Goal: Task Accomplishment & Management: Manage account settings

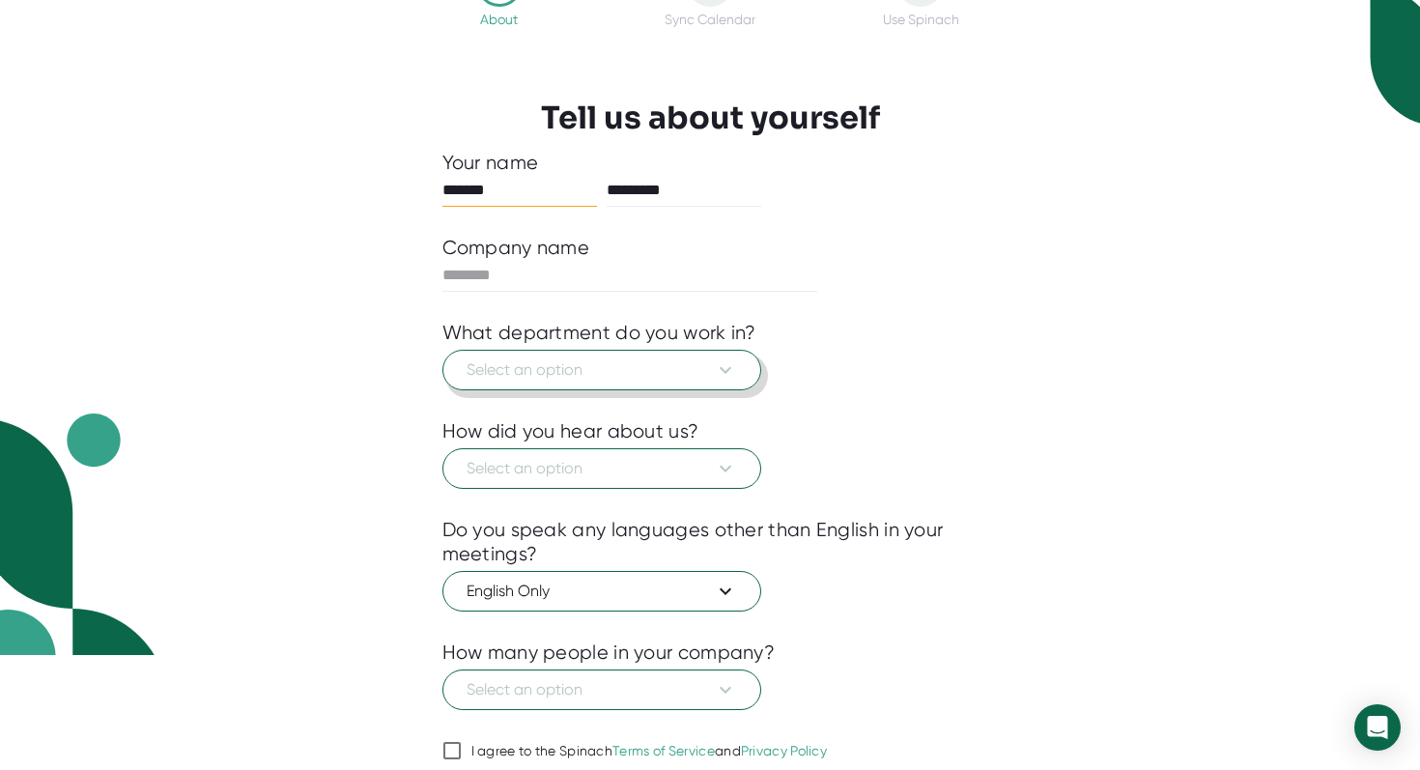
scroll to position [117, 0]
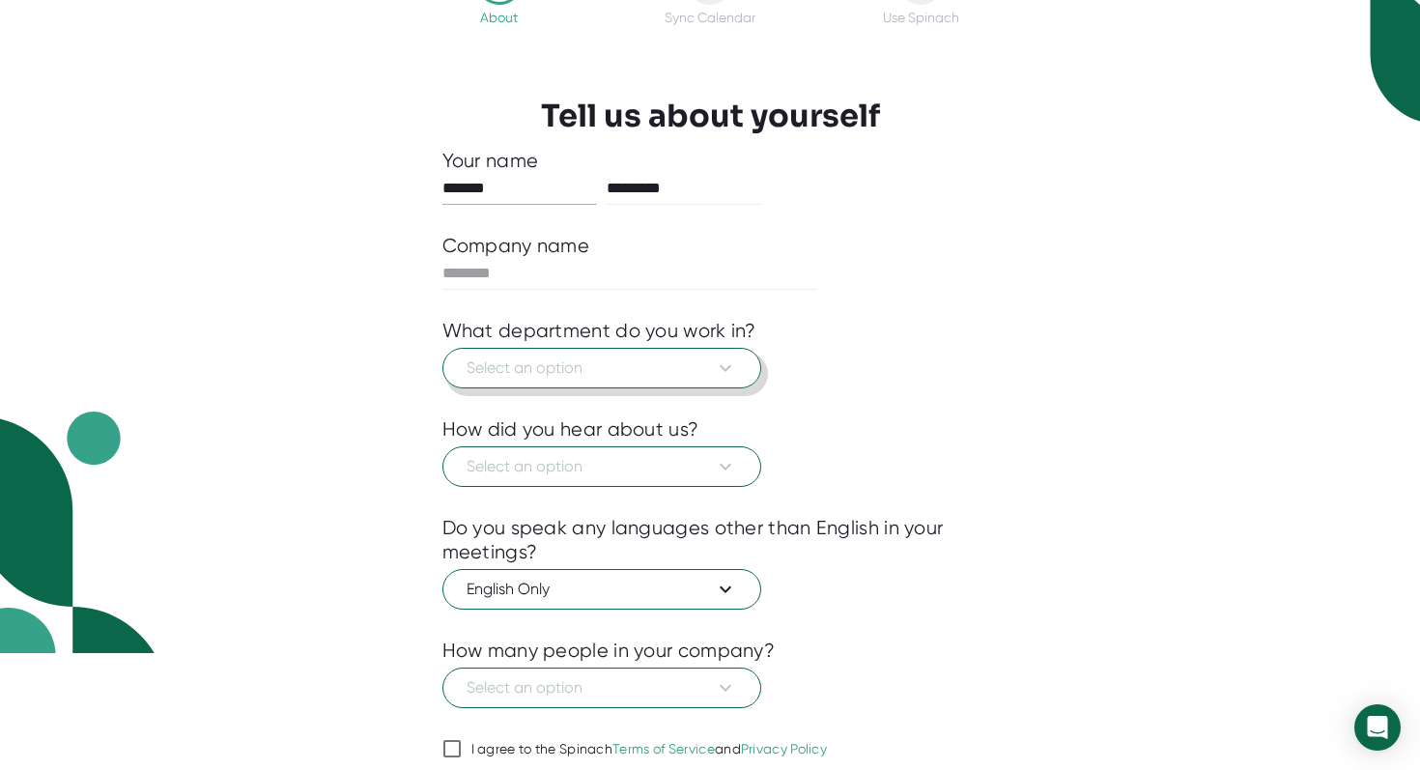
click at [609, 362] on span "Select an option" at bounding box center [602, 367] width 271 height 23
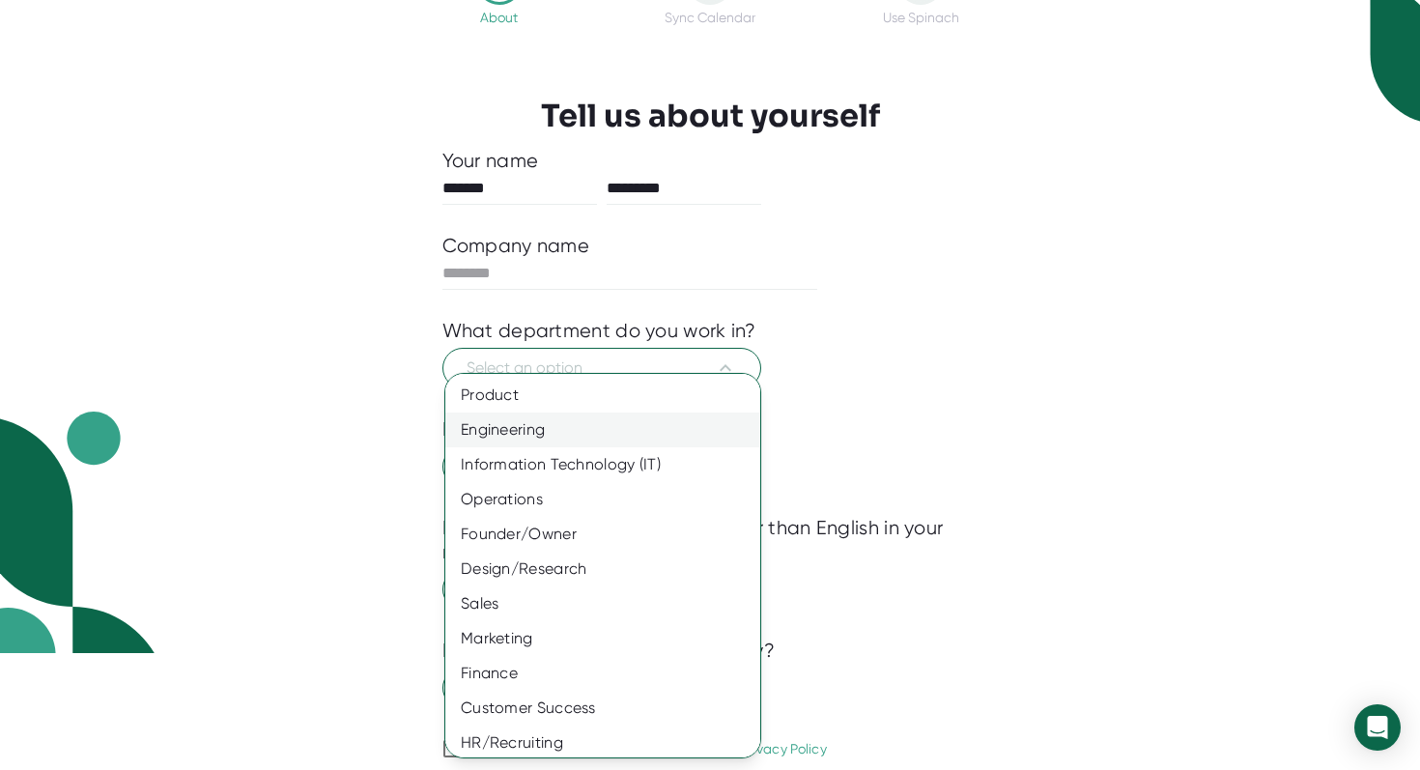
click at [641, 429] on div "Engineering" at bounding box center [602, 430] width 315 height 35
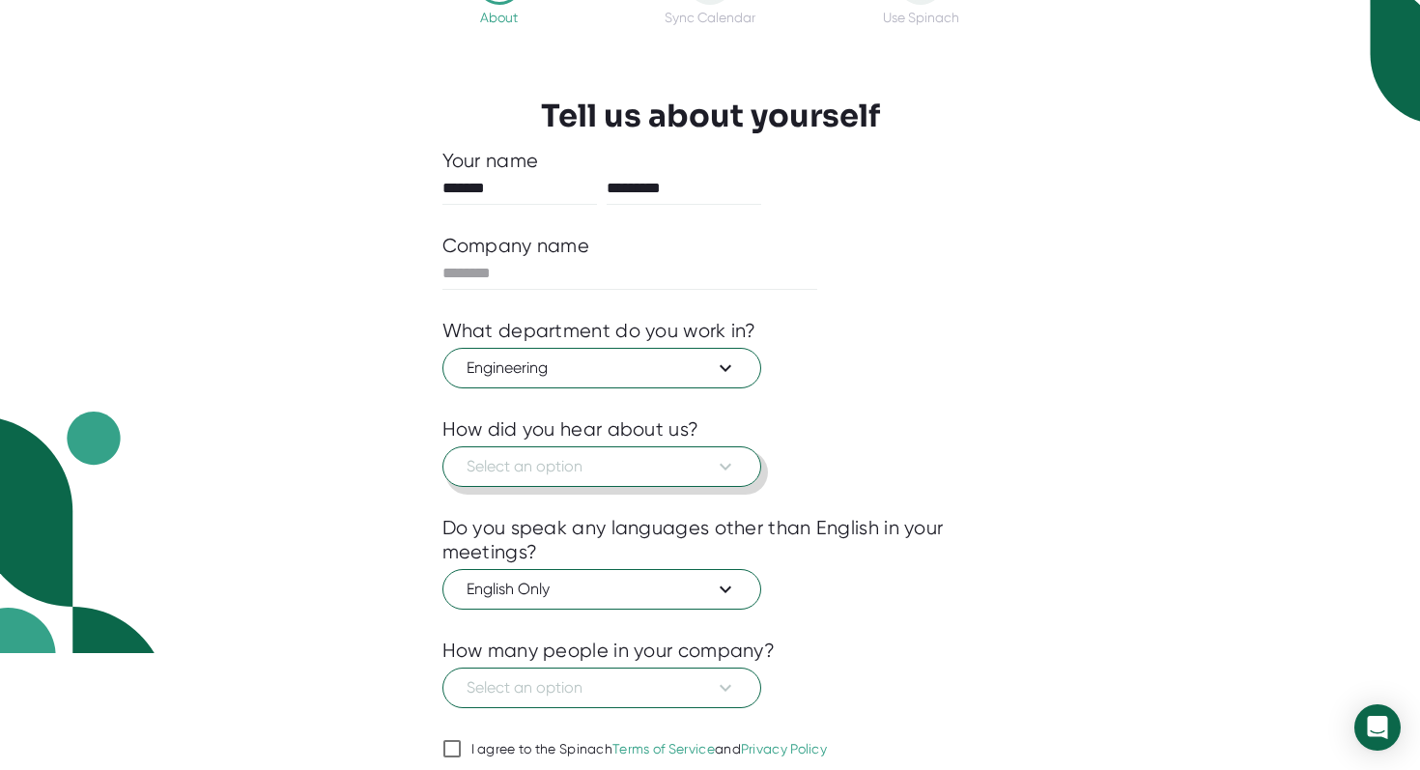
click at [619, 468] on span "Select an option" at bounding box center [602, 466] width 271 height 23
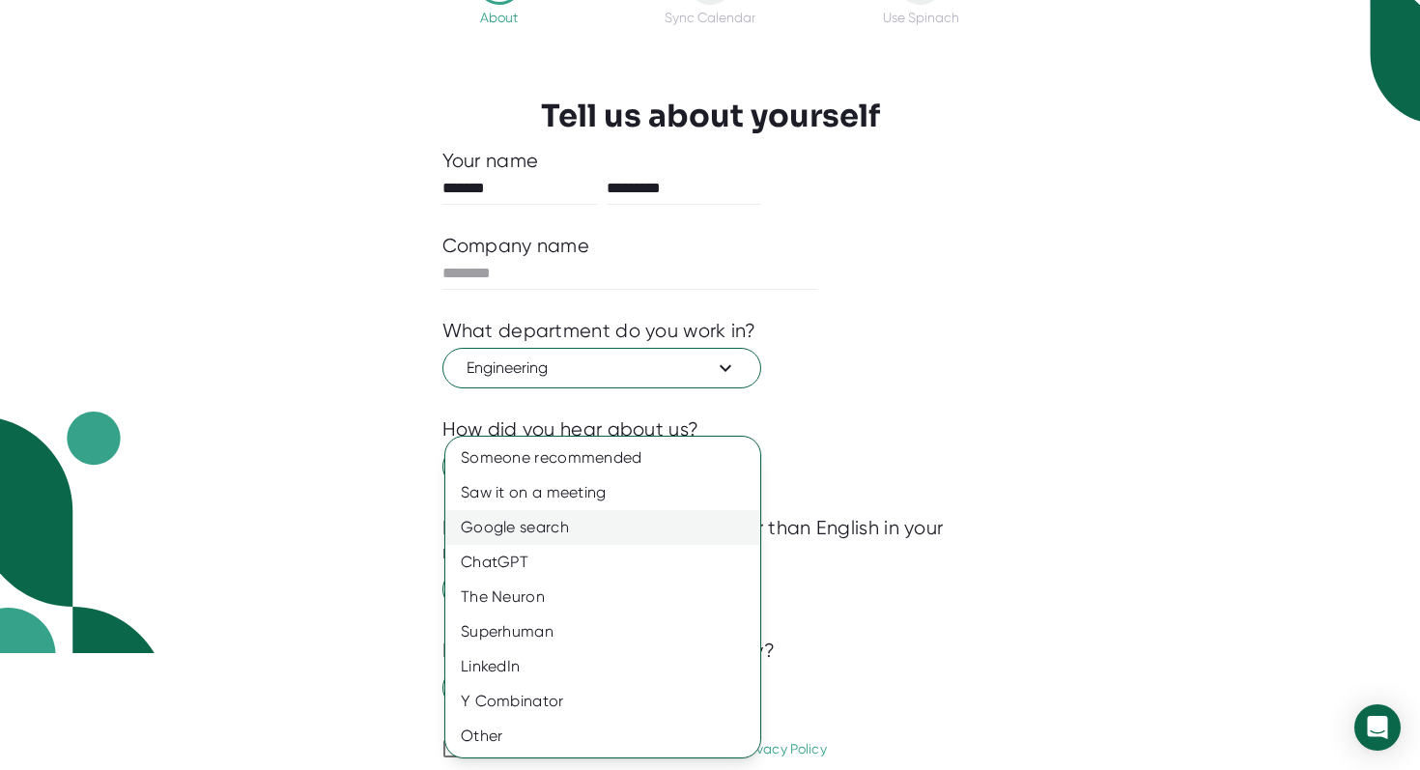
click at [564, 535] on div "Google search" at bounding box center [602, 527] width 315 height 35
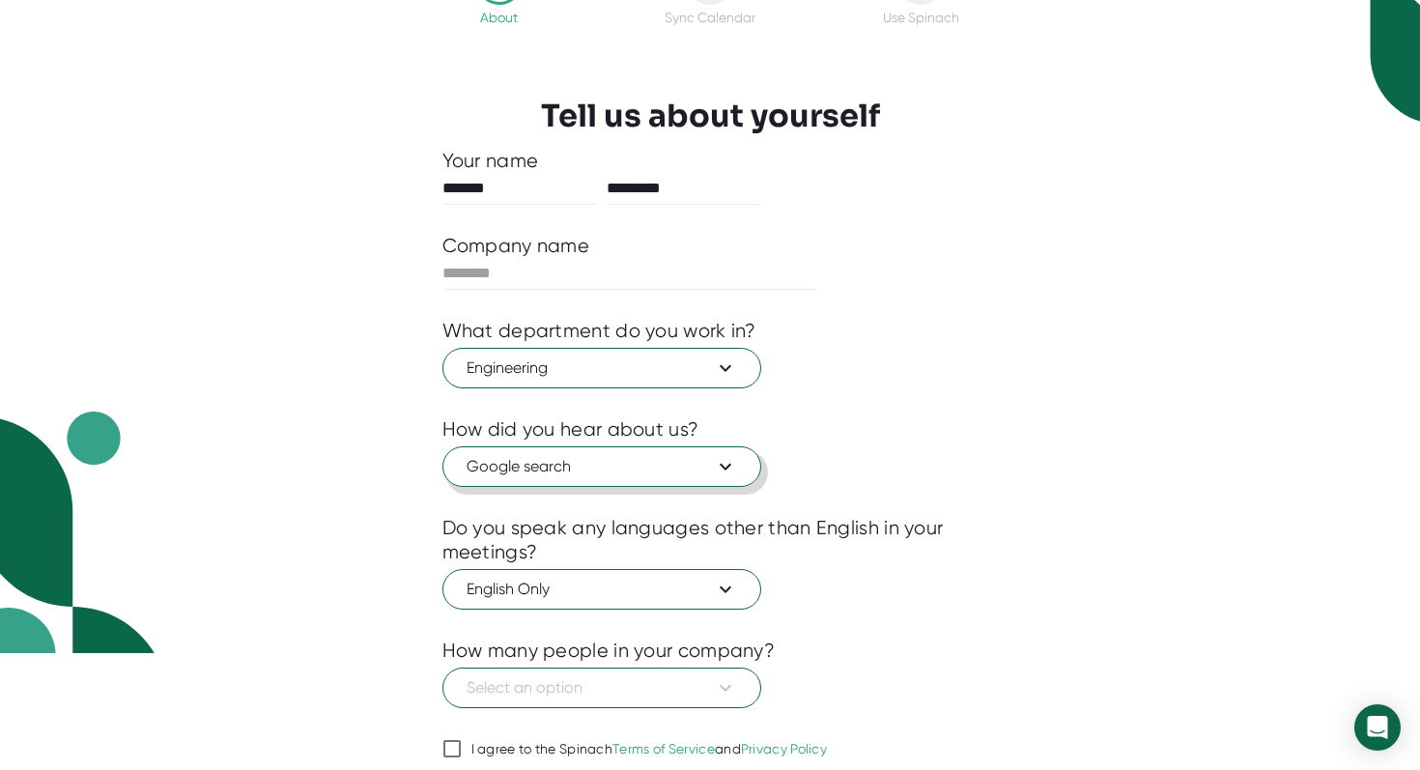
scroll to position [191, 0]
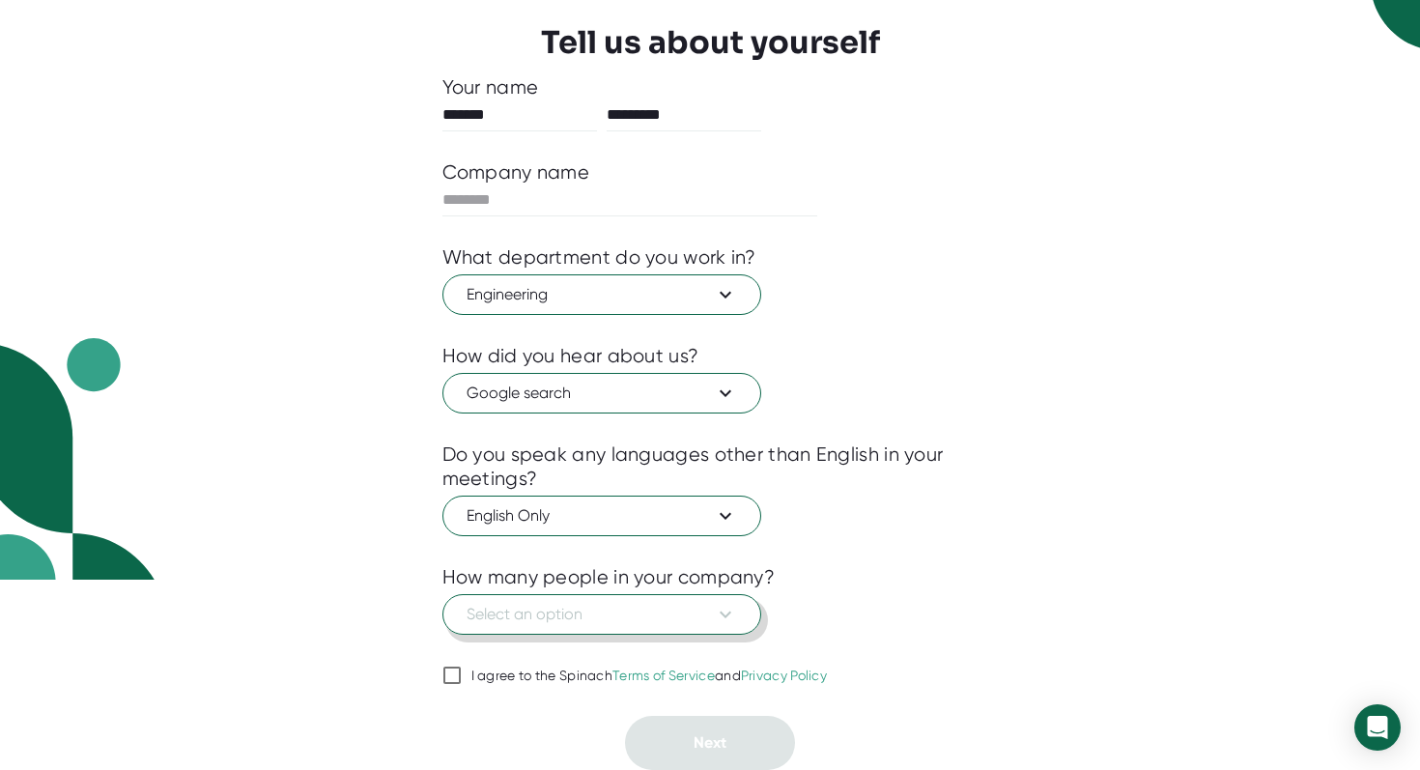
click at [630, 621] on span "Select an option" at bounding box center [602, 614] width 271 height 23
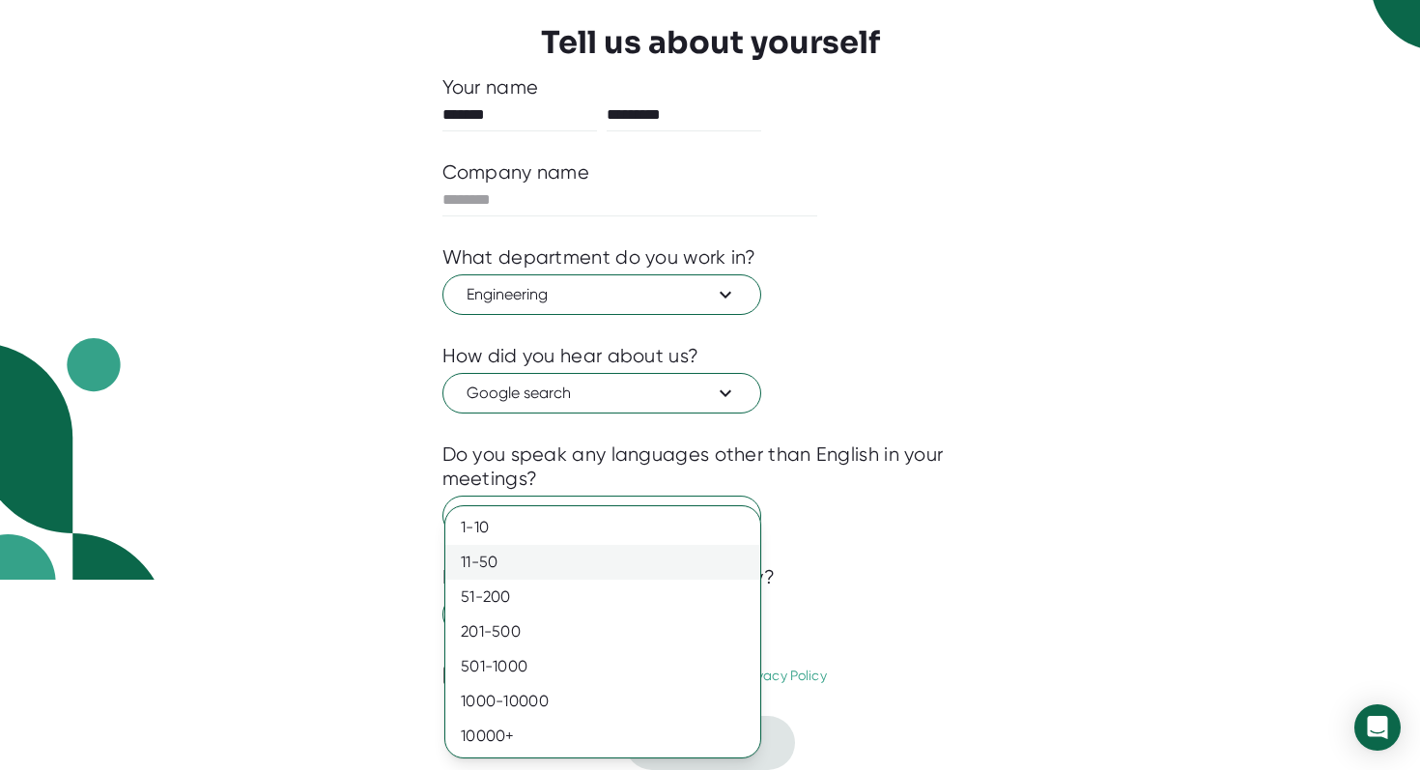
click at [584, 569] on div "11-50" at bounding box center [602, 562] width 315 height 35
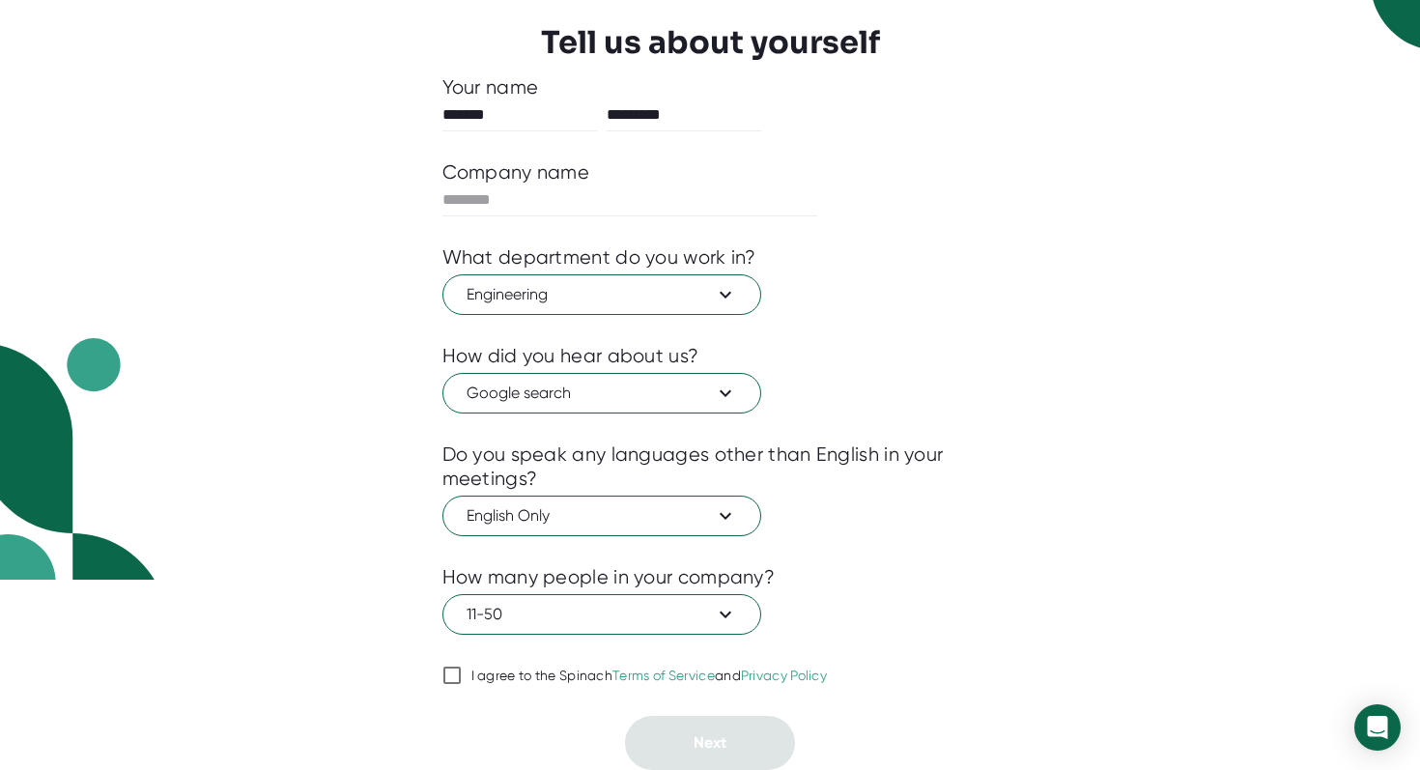
click at [460, 676] on input "I agree to the Spinach Terms of Service and Privacy Policy" at bounding box center [451, 675] width 19 height 23
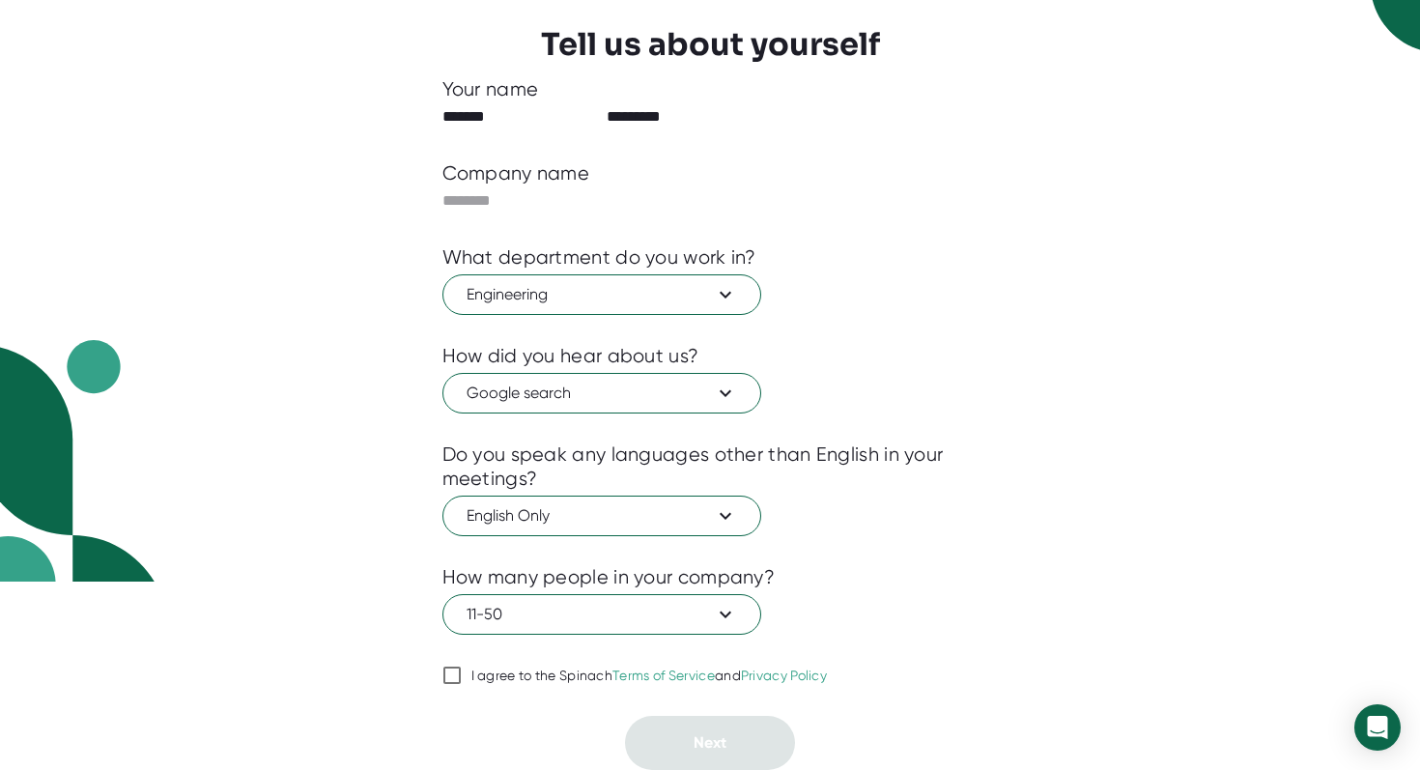
checkbox input "true"
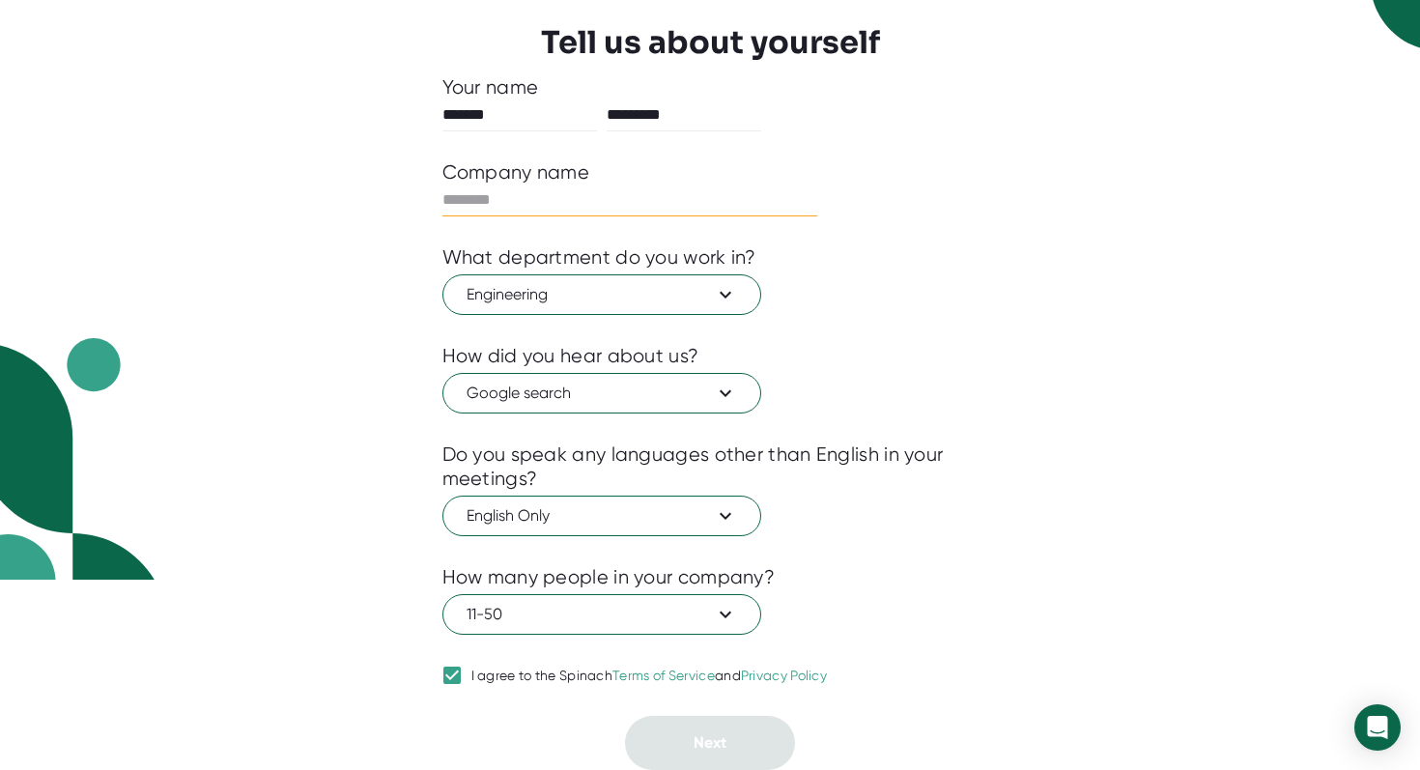
click at [610, 204] on input "text" at bounding box center [630, 200] width 376 height 31
type input "**"
click at [698, 738] on span "Next" at bounding box center [710, 742] width 33 height 18
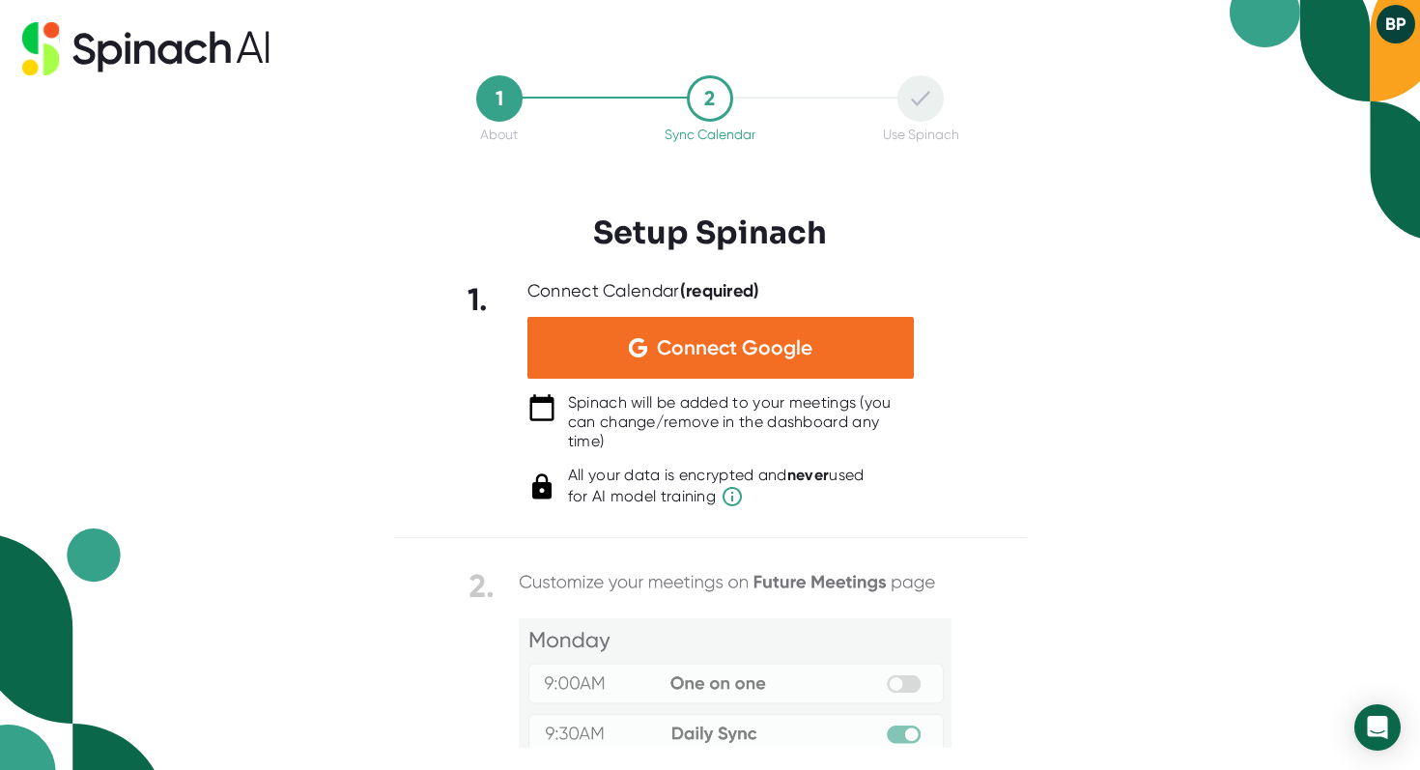
scroll to position [0, 0]
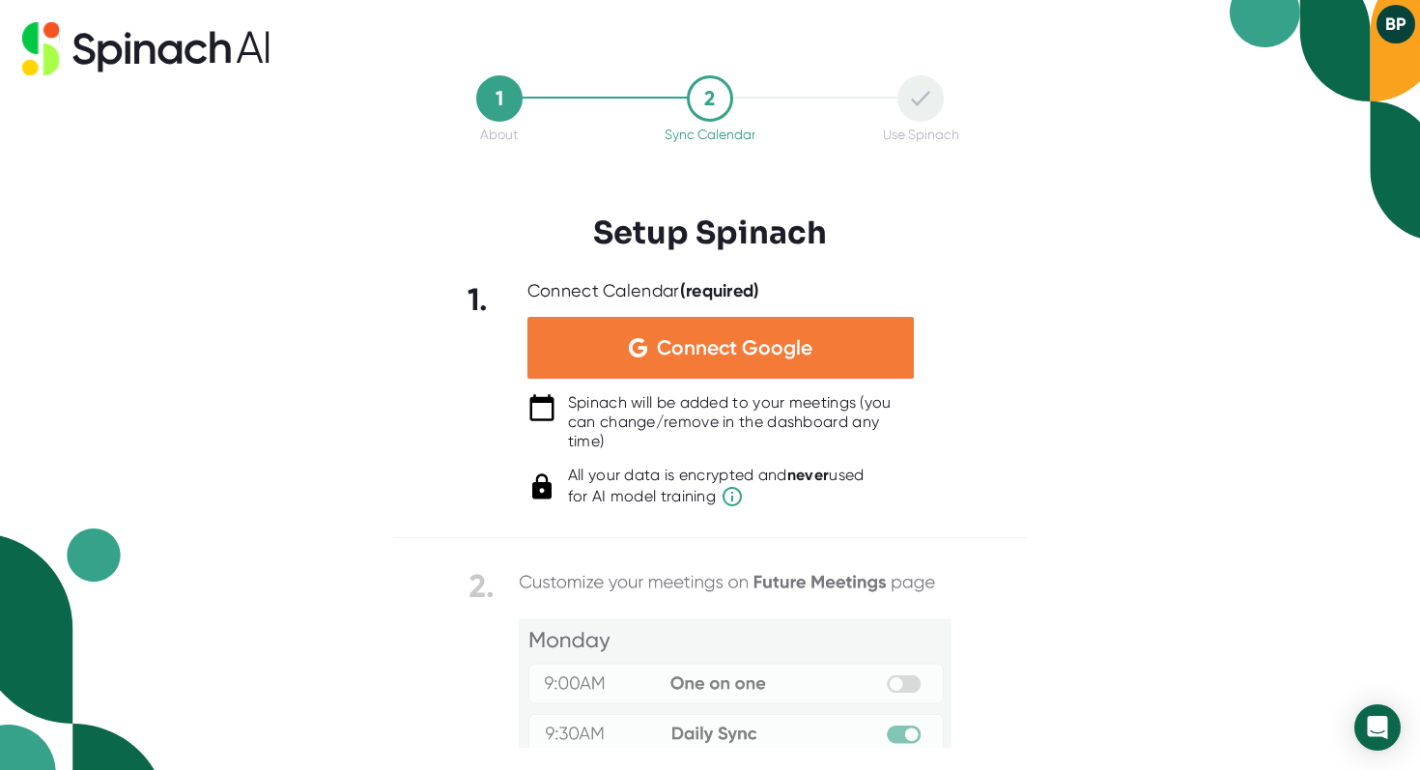
click at [683, 340] on span "Connect Google" at bounding box center [735, 347] width 156 height 19
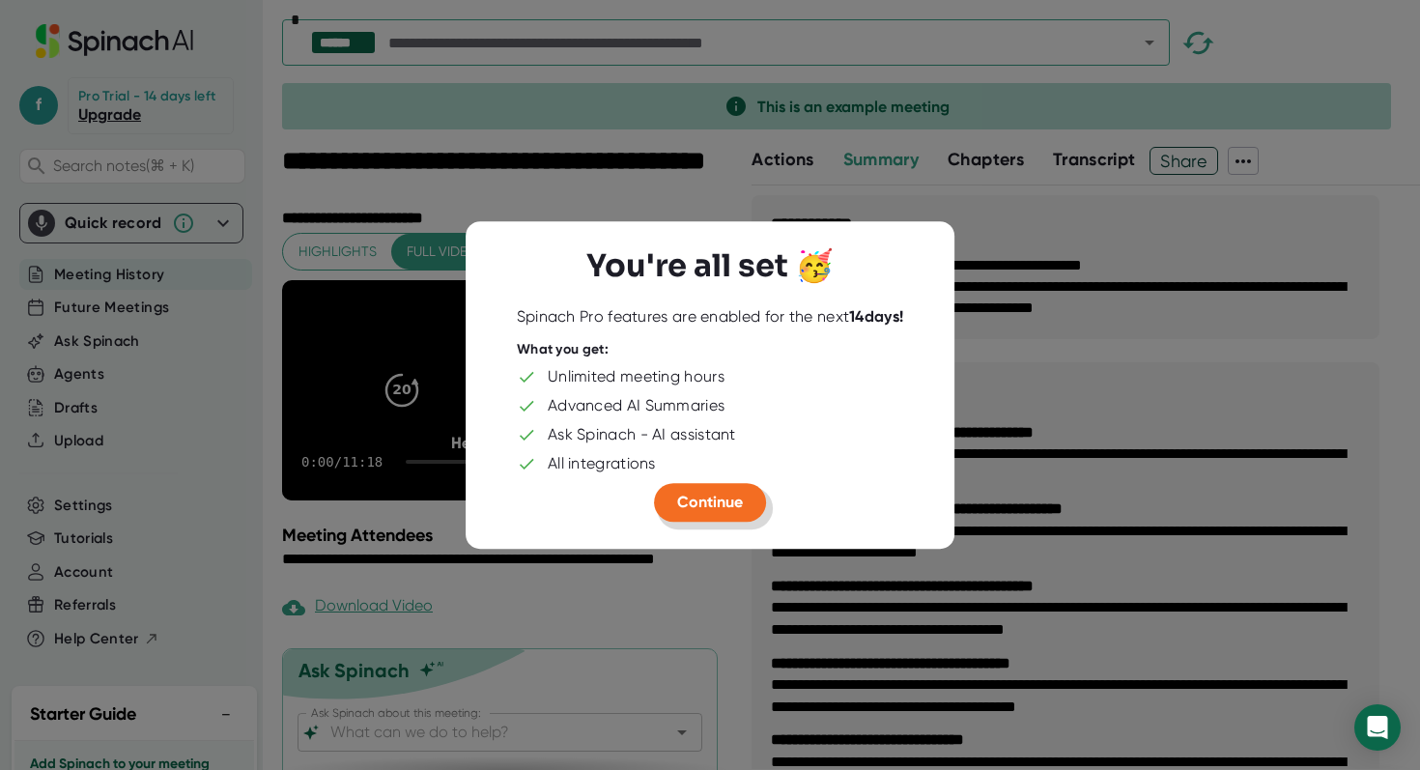
click at [740, 499] on span "Continue" at bounding box center [710, 502] width 66 height 18
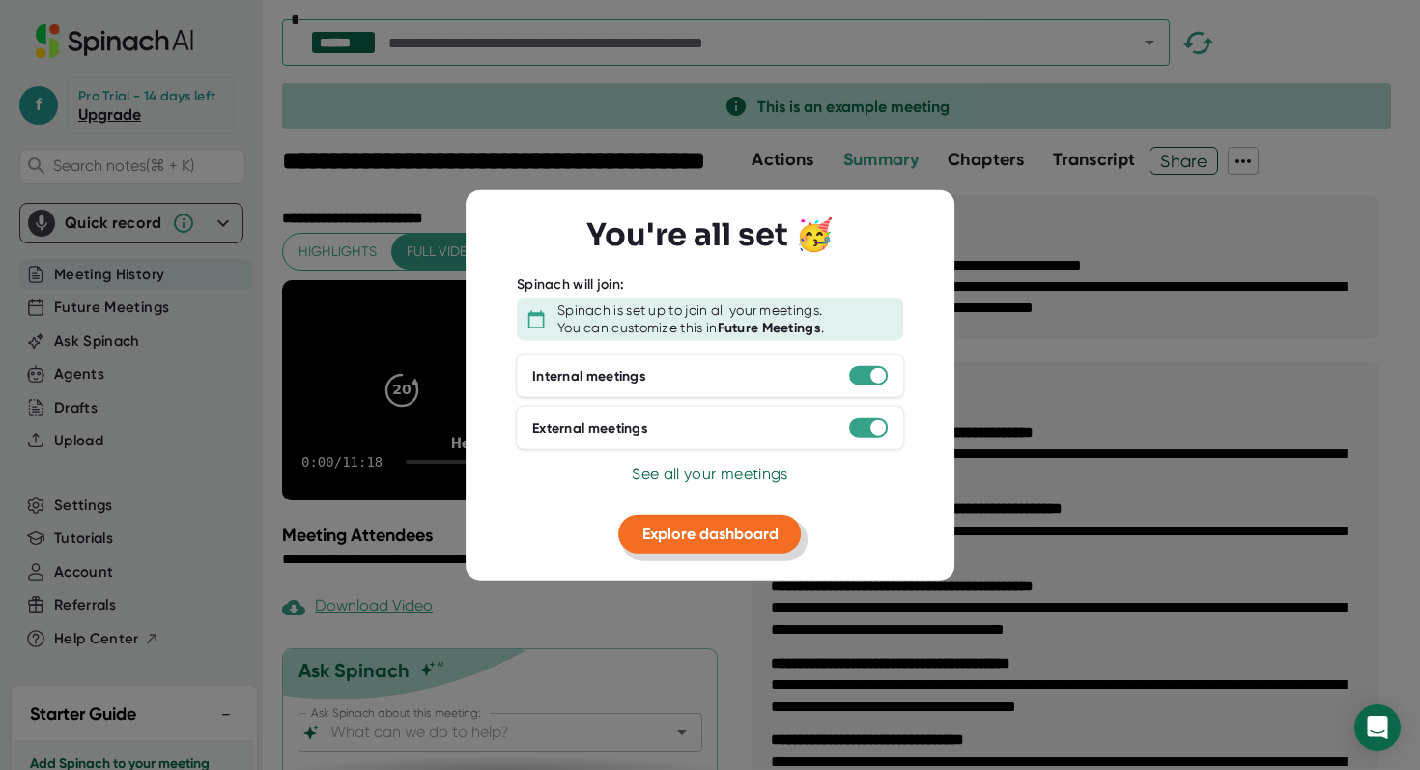
click at [762, 538] on span "Explore dashboard" at bounding box center [710, 534] width 136 height 18
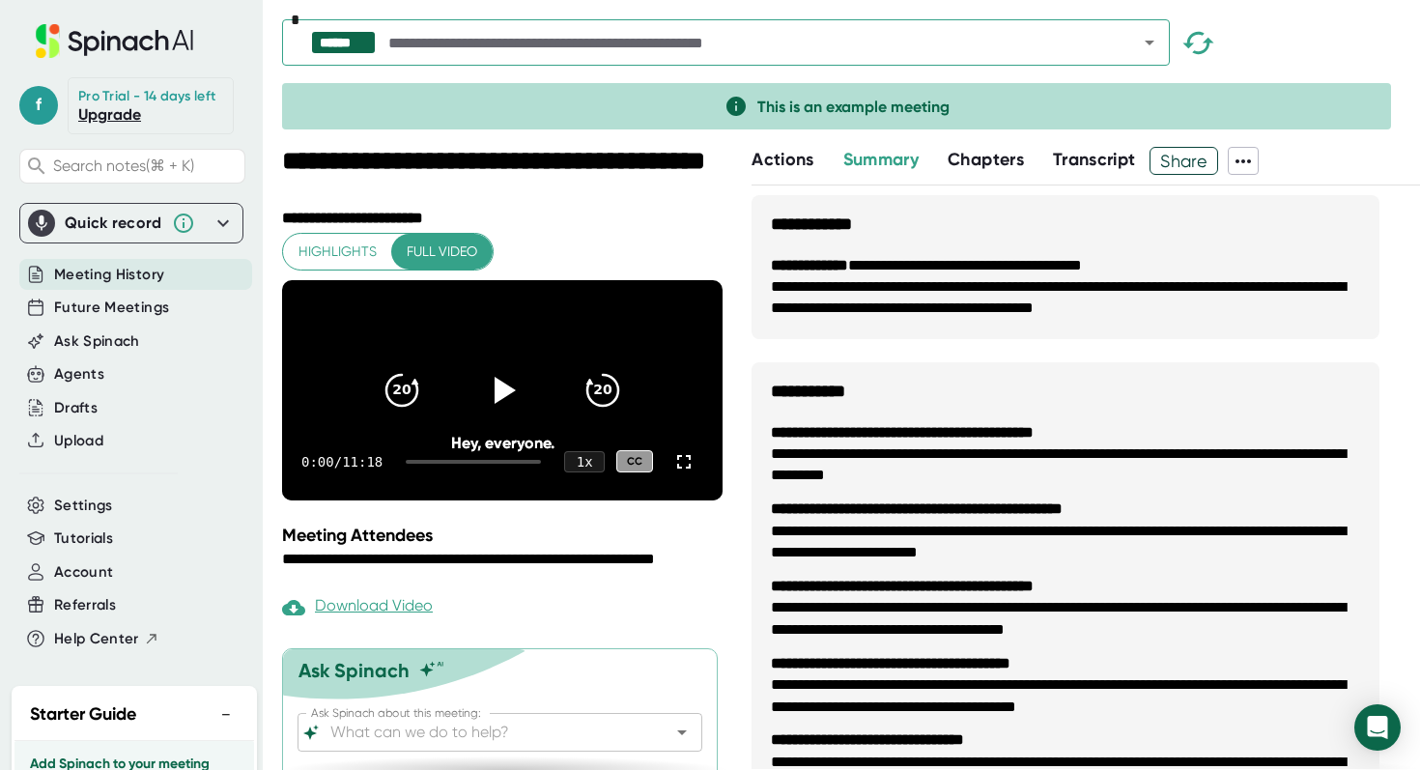
click at [187, 224] on icon at bounding box center [183, 223] width 23 height 23
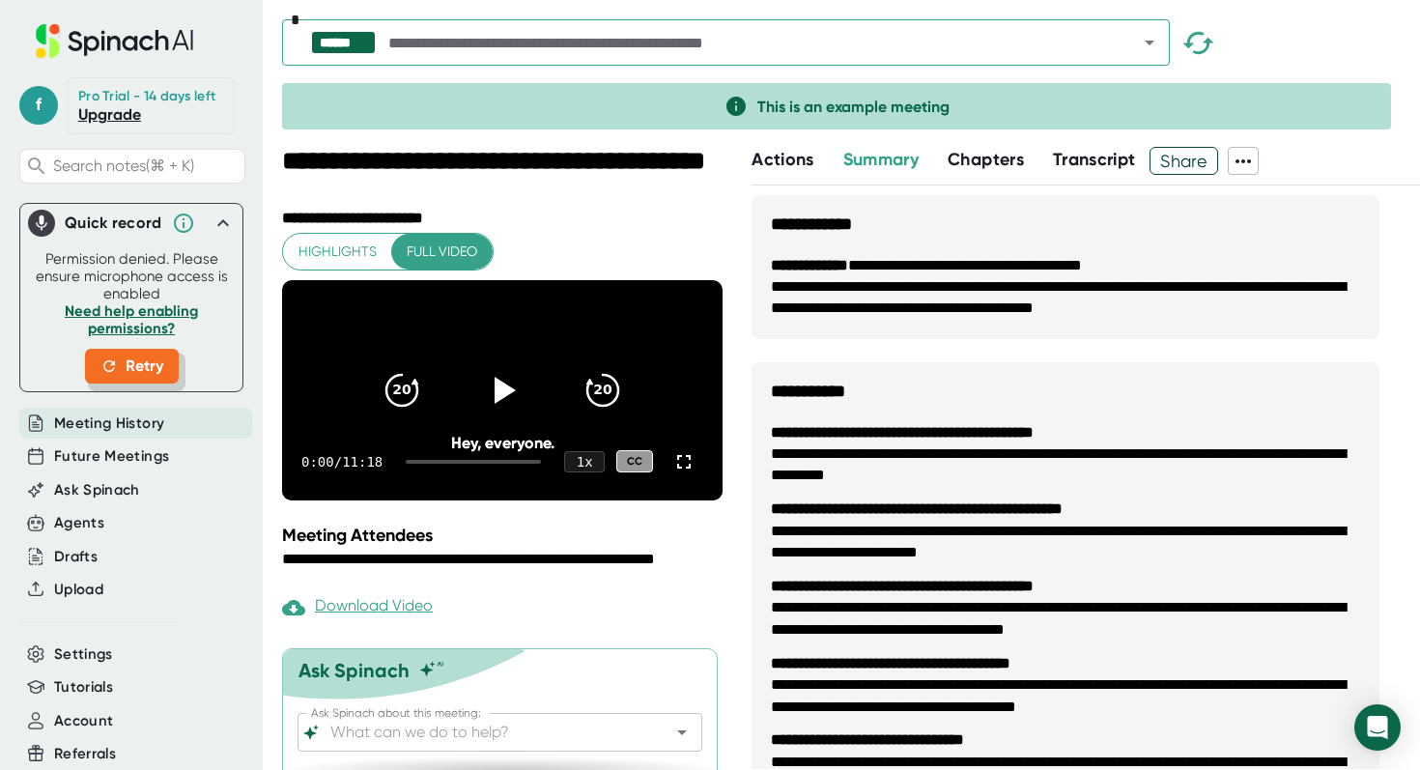
click at [122, 361] on span "Retry" at bounding box center [131, 366] width 63 height 23
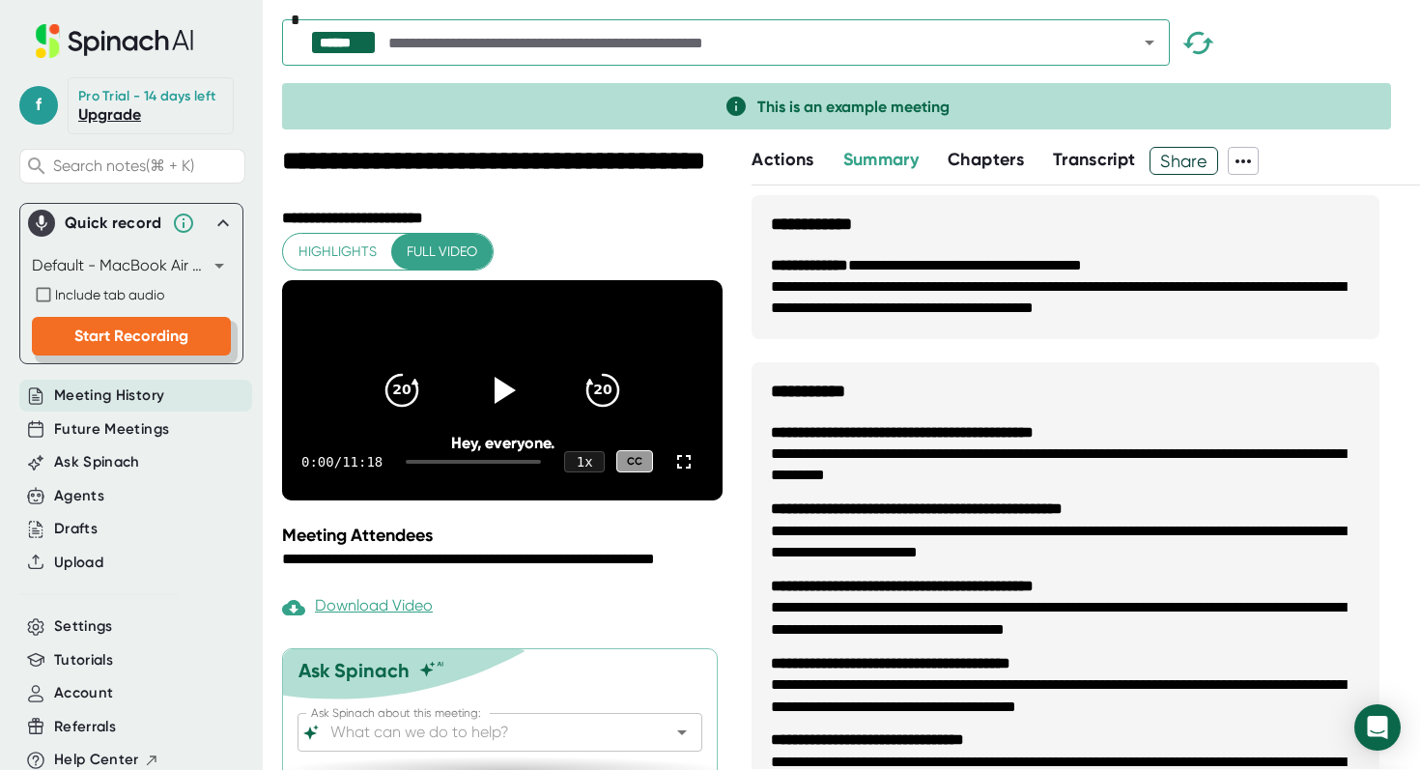
click at [186, 335] on span "Start Recording" at bounding box center [131, 336] width 114 height 18
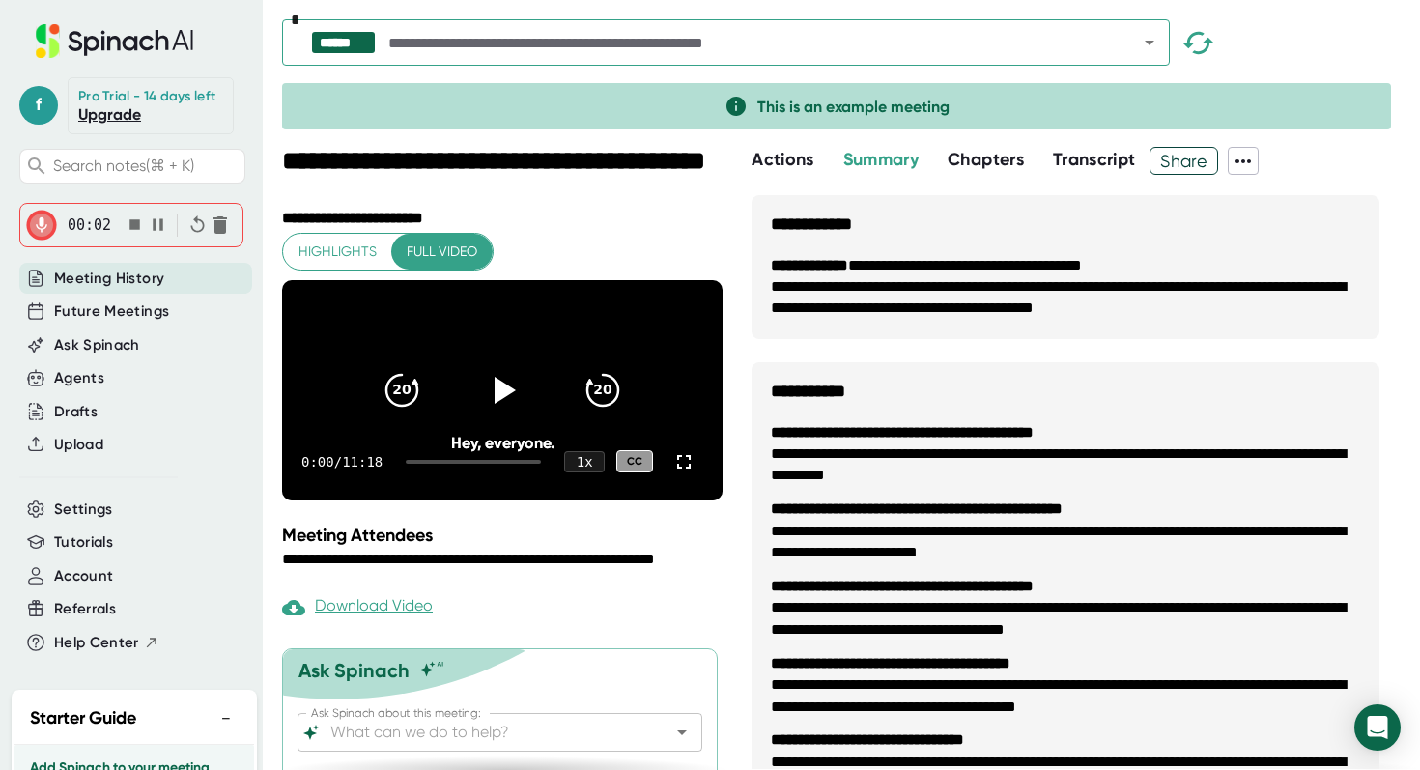
click at [146, 232] on div "00:02" at bounding box center [131, 225] width 207 height 43
click at [150, 225] on icon "button" at bounding box center [158, 224] width 20 height 20
click at [143, 225] on icon "button" at bounding box center [135, 224] width 20 height 20
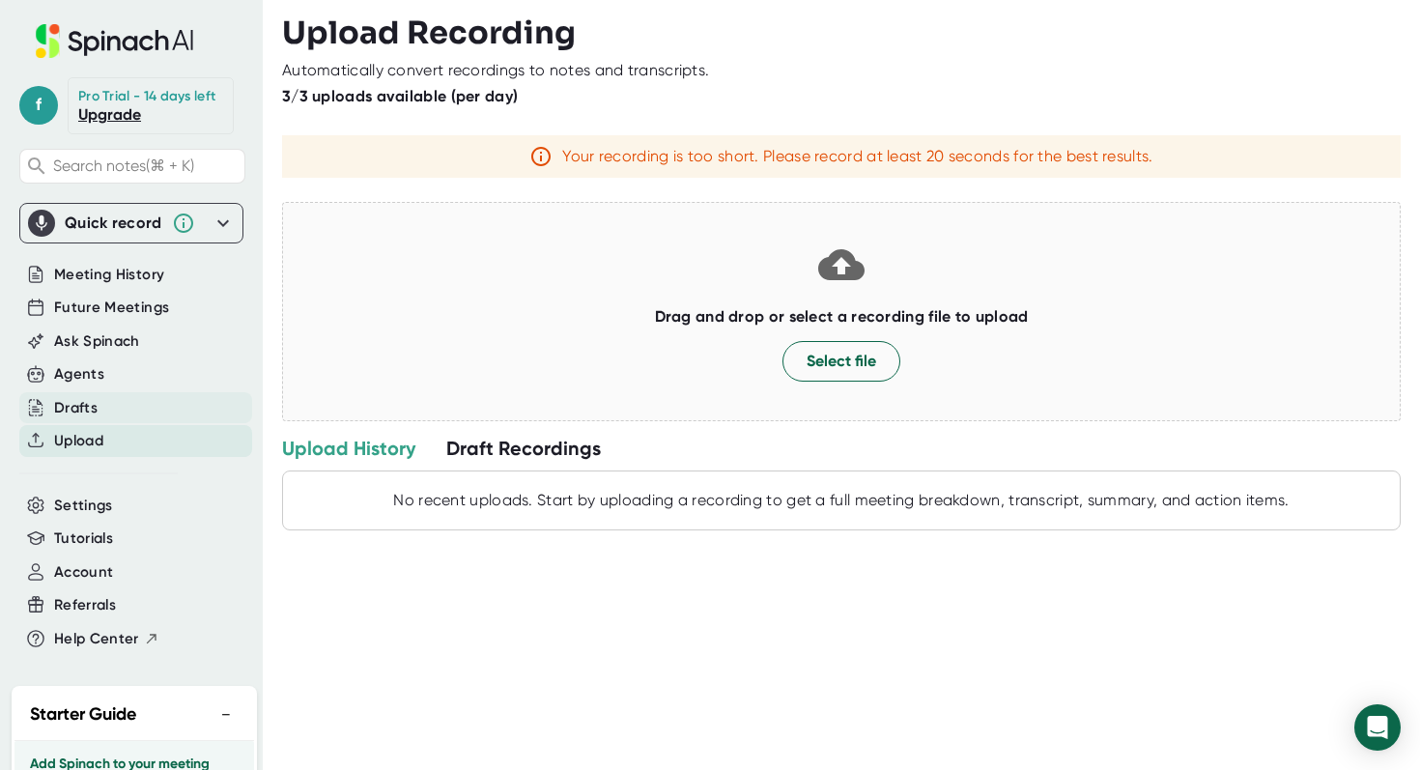
click at [171, 411] on div "Drafts" at bounding box center [135, 408] width 233 height 32
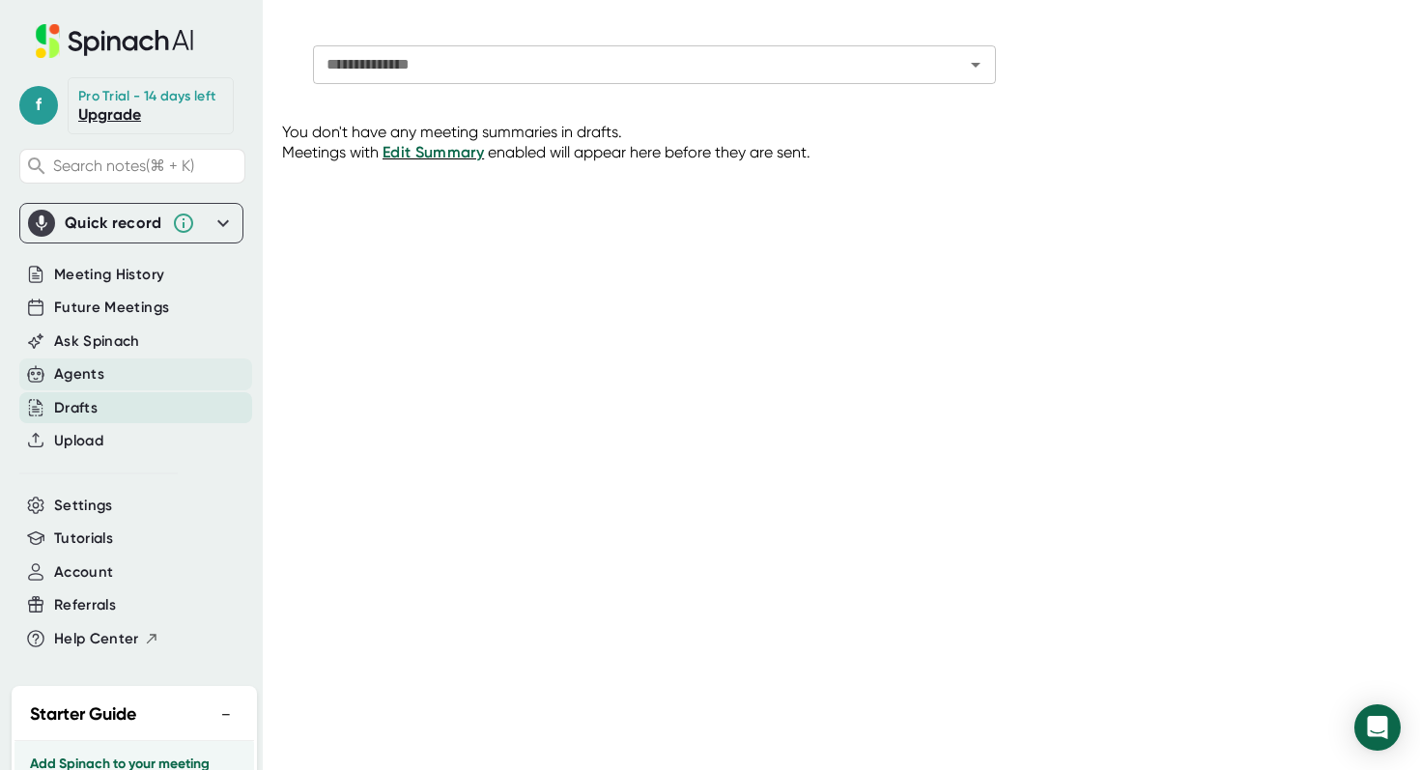
click at [163, 372] on div "Agents" at bounding box center [135, 374] width 233 height 32
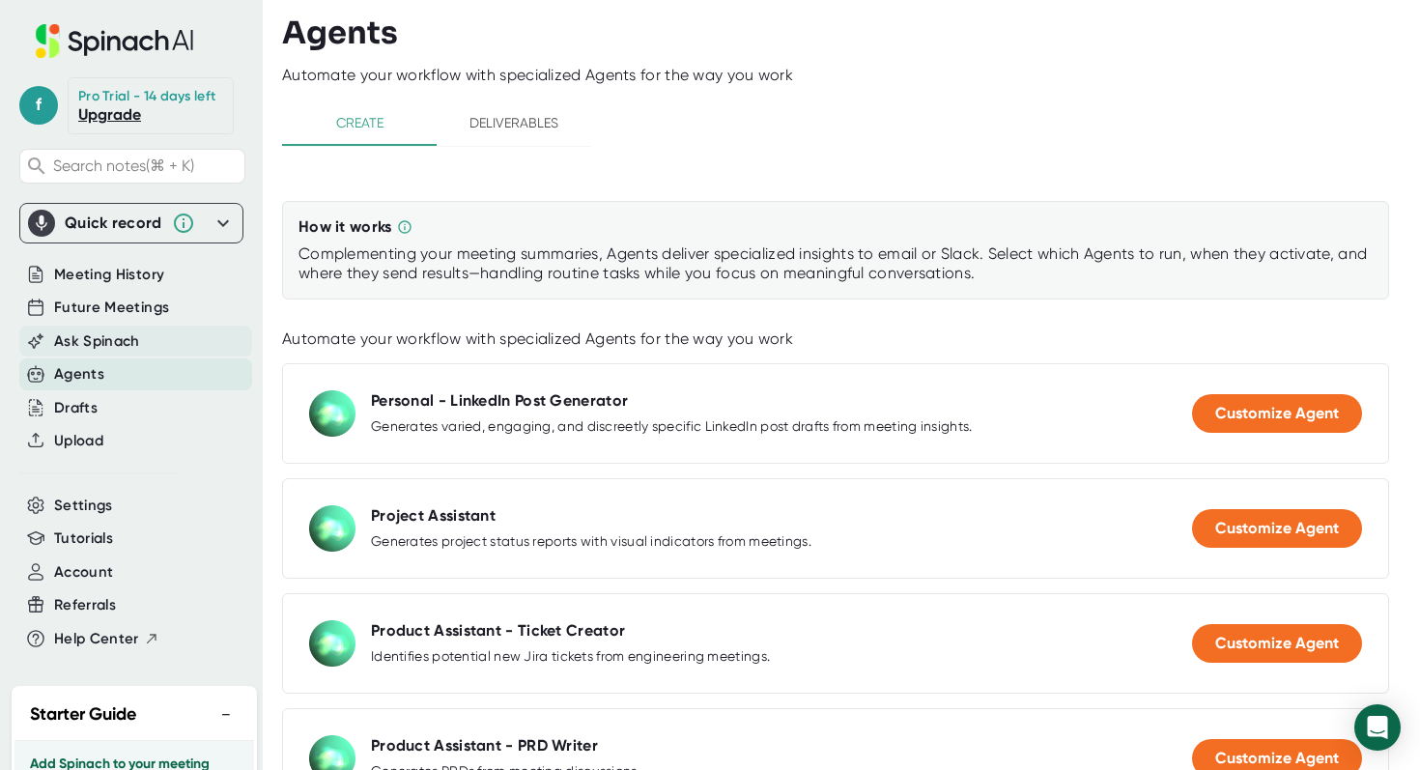
click at [156, 346] on div "Ask Spinach" at bounding box center [135, 342] width 233 height 32
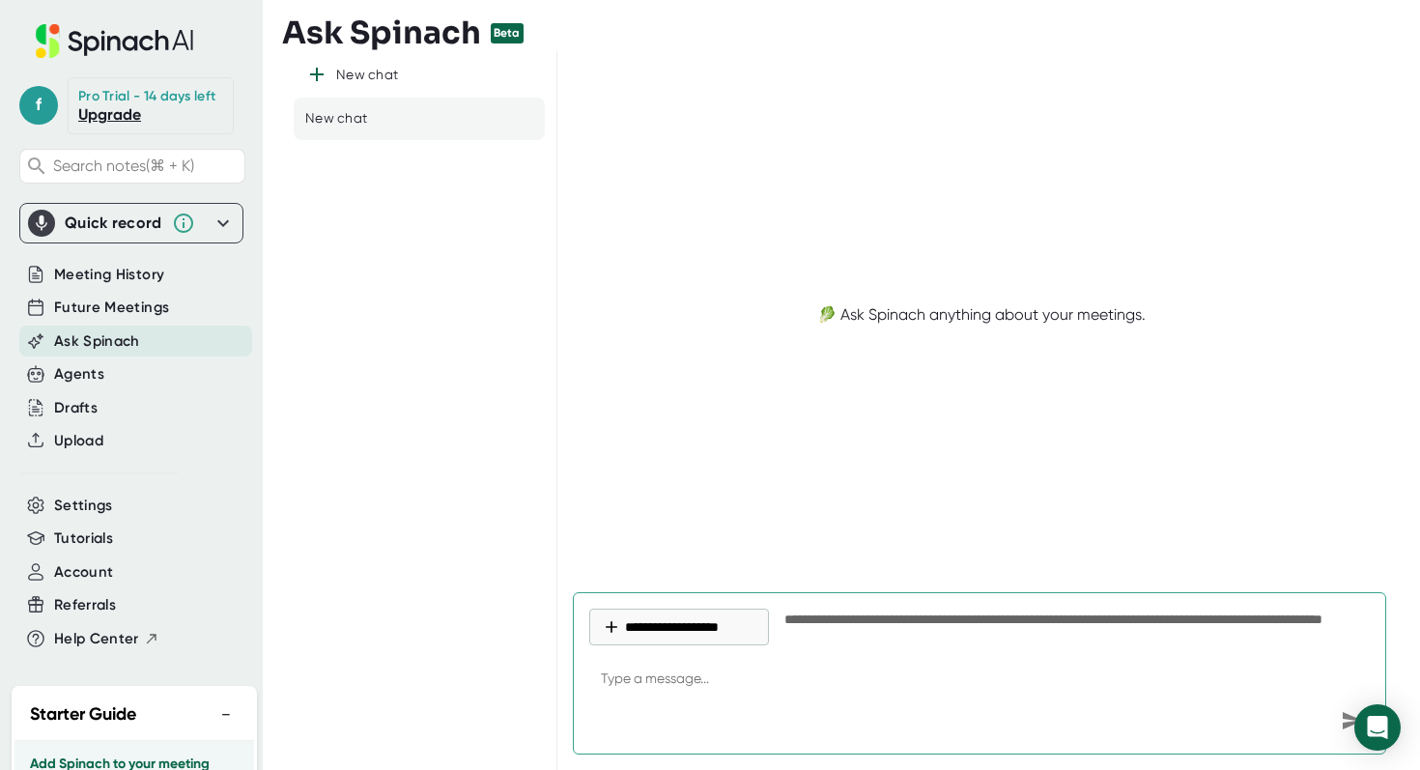
type textarea "x"
click at [151, 319] on div "Future Meetings" at bounding box center [135, 308] width 233 height 32
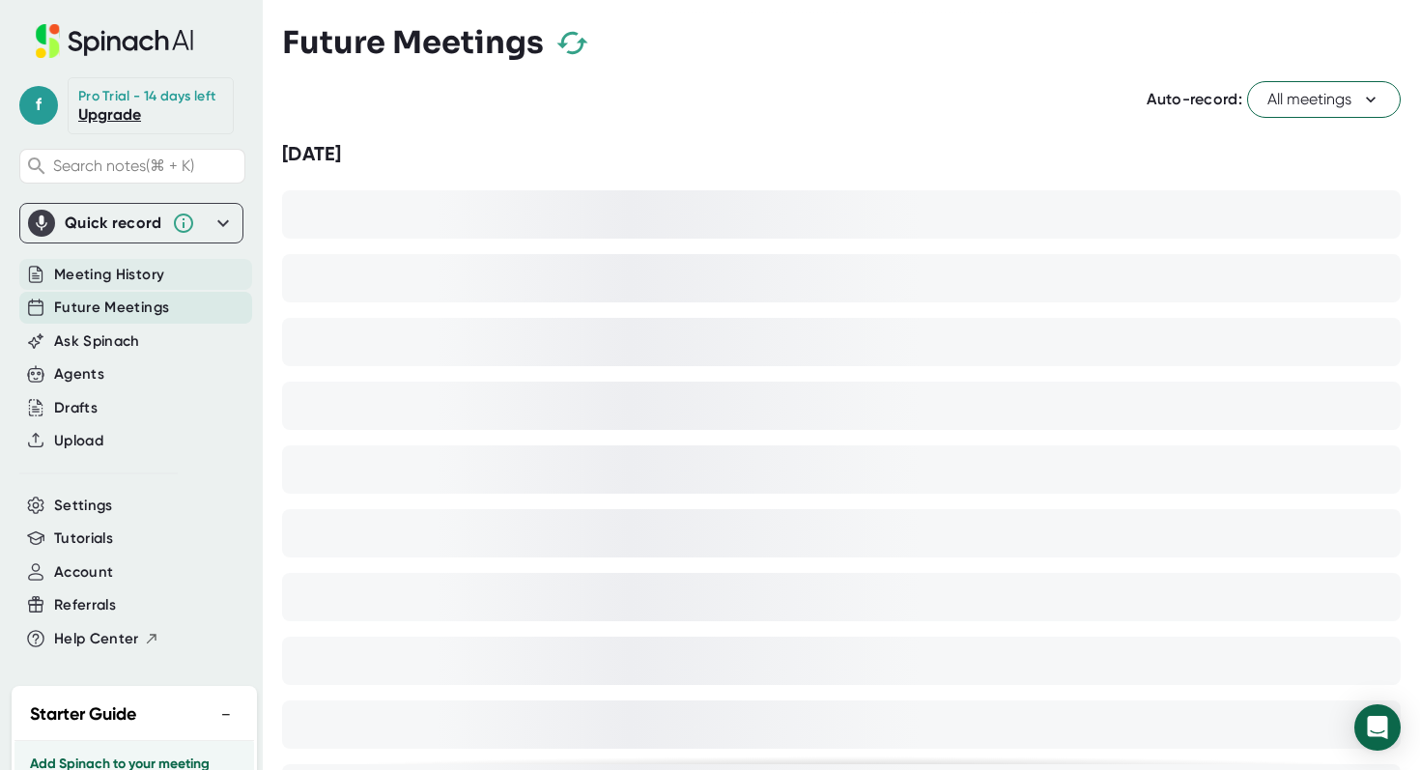
click at [149, 275] on span "Meeting History" at bounding box center [109, 275] width 110 height 22
